Goal: Task Accomplishment & Management: Manage account settings

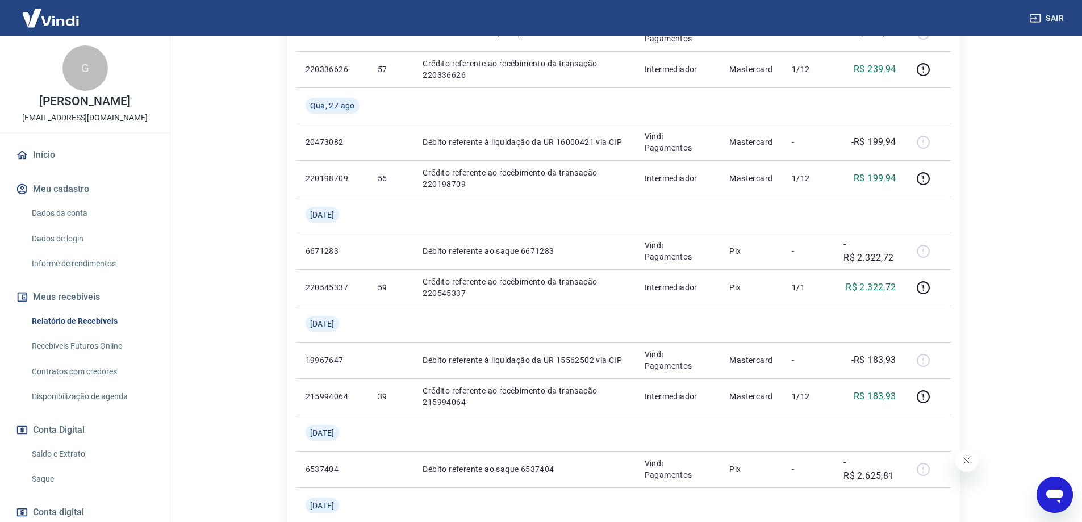
scroll to position [795, 0]
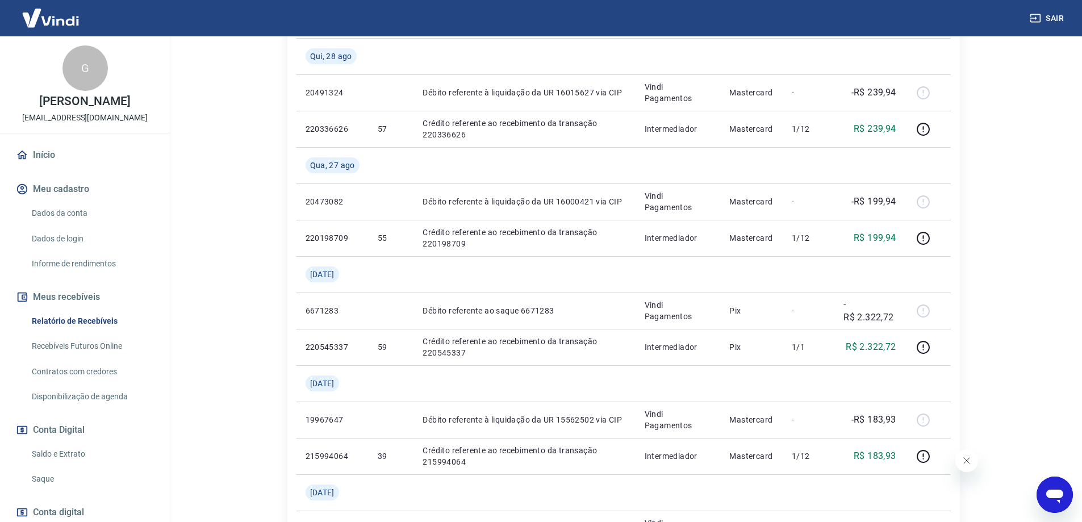
click at [49, 22] on img at bounding box center [51, 18] width 74 height 35
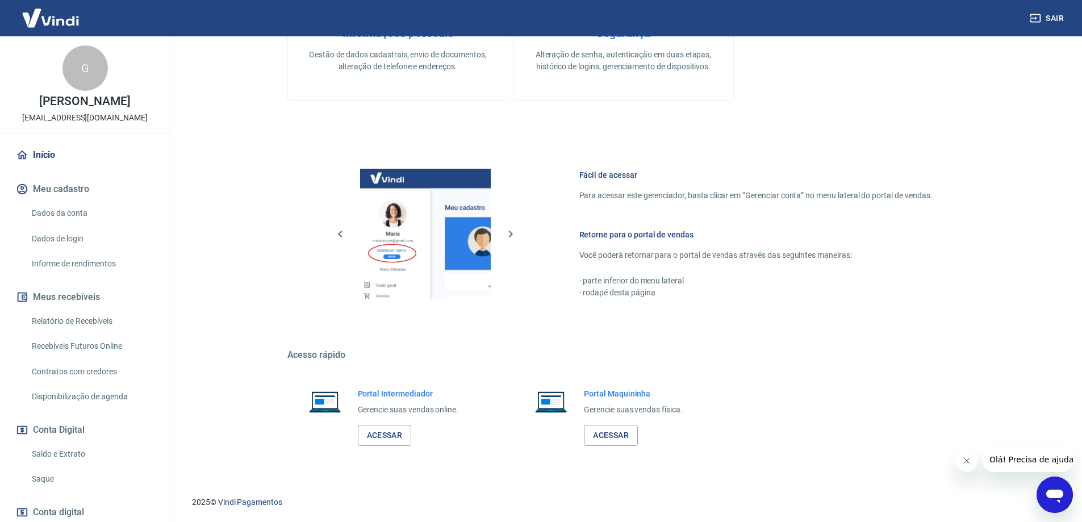
scroll to position [364, 0]
click at [392, 435] on link "Acessar" at bounding box center [385, 435] width 54 height 21
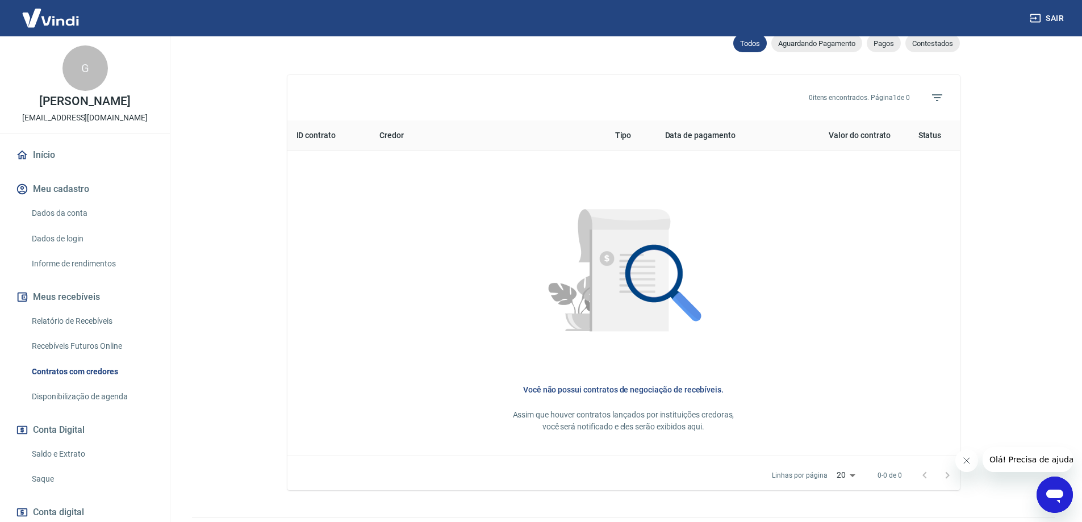
scroll to position [398, 0]
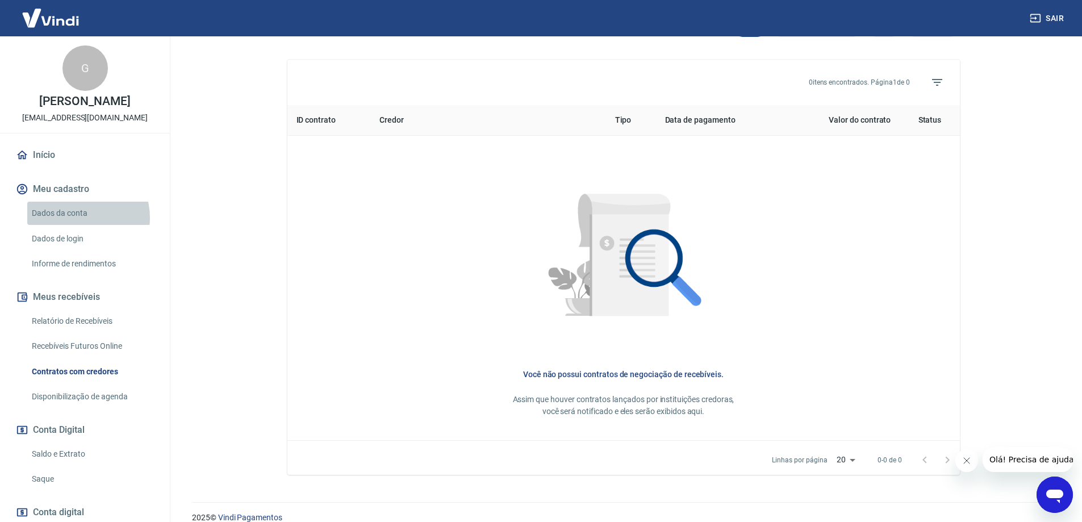
click at [80, 218] on link "Dados da conta" at bounding box center [91, 213] width 129 height 23
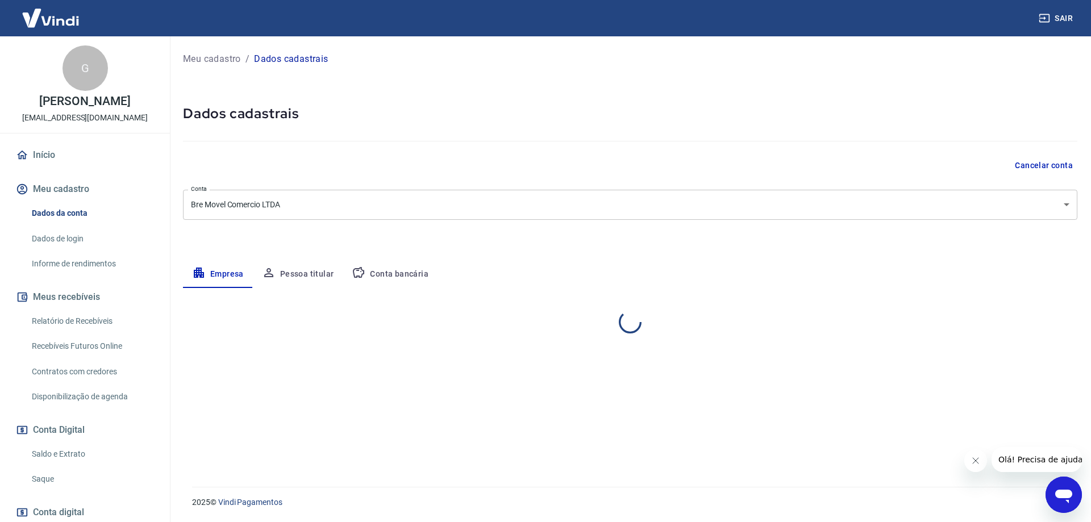
select select "SP"
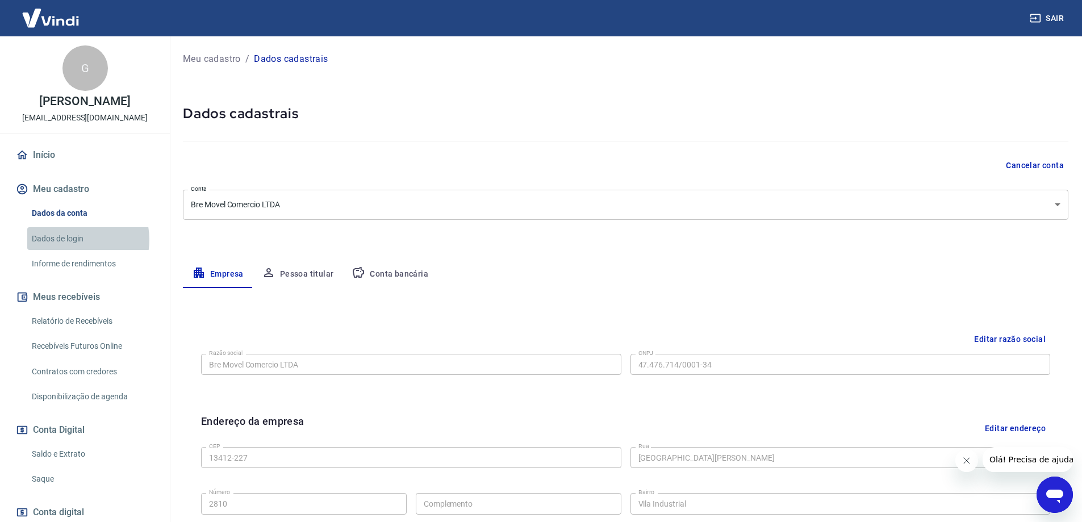
click at [74, 239] on link "Dados de login" at bounding box center [91, 238] width 129 height 23
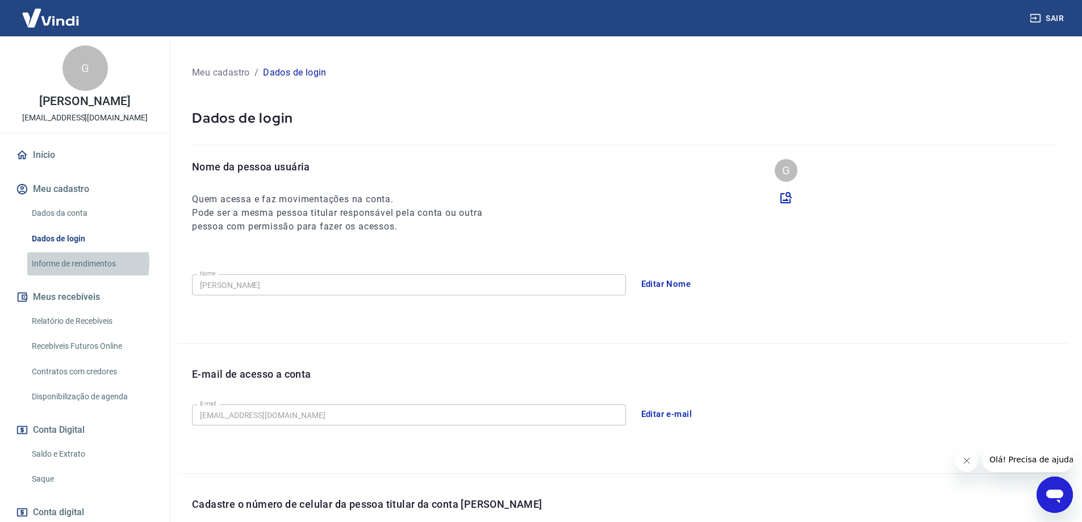
click at [79, 263] on link "Informe de rendimentos" at bounding box center [91, 263] width 129 height 23
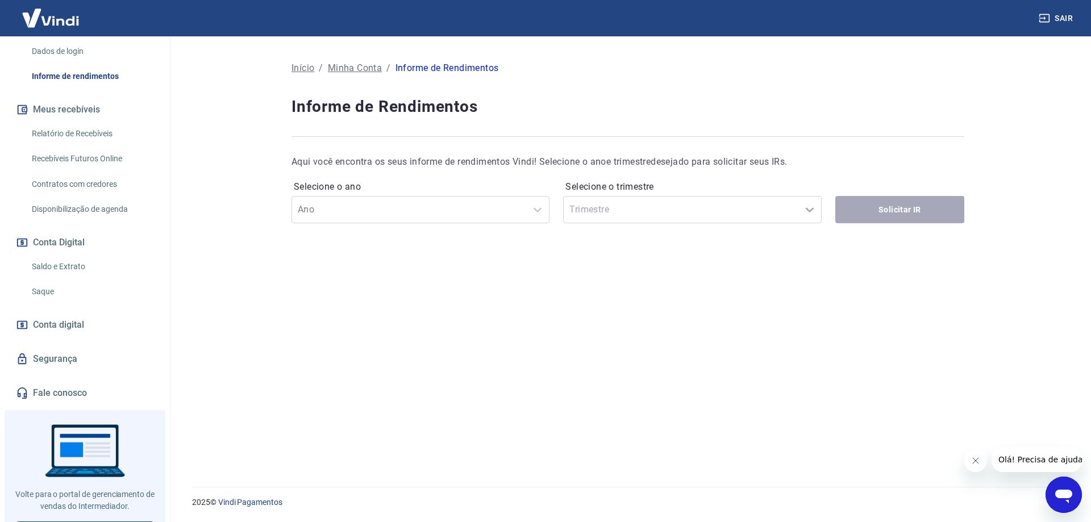
scroll to position [209, 0]
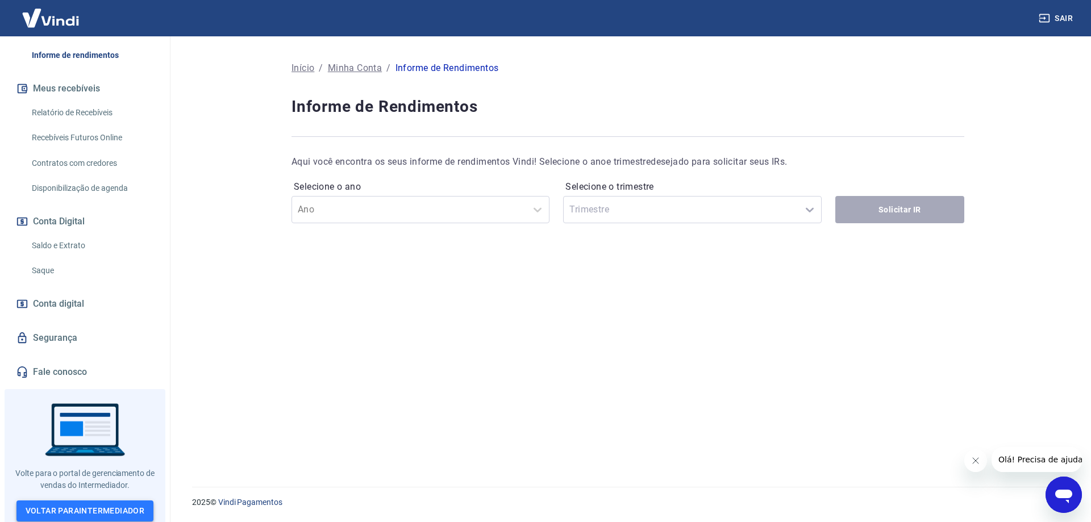
click at [118, 510] on link "Voltar para Intermediador" at bounding box center [84, 511] width 137 height 21
